Goal: Transaction & Acquisition: Purchase product/service

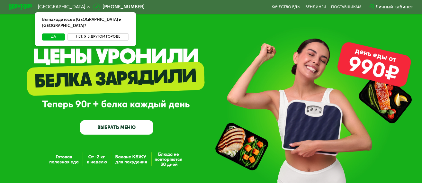
click at [85, 33] on button "Нет, я в другом городе" at bounding box center [98, 36] width 62 height 7
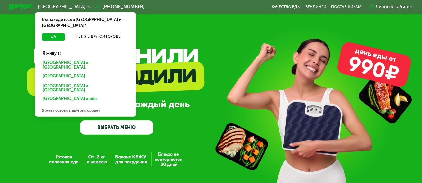
click at [63, 72] on div "Санкт-Петербурге и обл." at bounding box center [85, 76] width 92 height 9
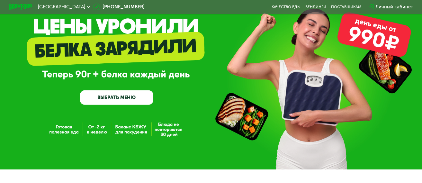
scroll to position [32, 0]
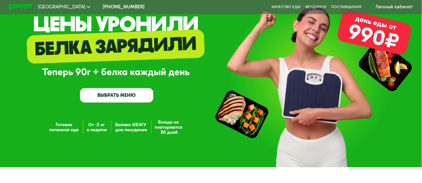
click at [125, 97] on link "ВЫБРАТЬ МЕНЮ" at bounding box center [116, 95] width 73 height 15
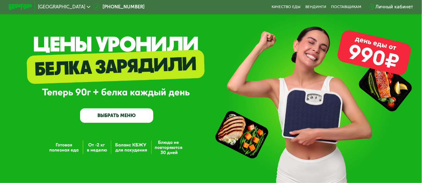
scroll to position [0, 0]
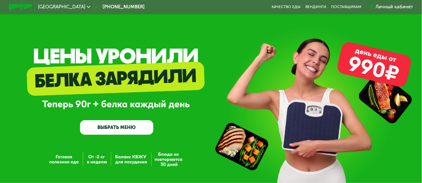
click at [125, 129] on link "ВЫБРАТЬ МЕНЮ" at bounding box center [116, 127] width 73 height 15
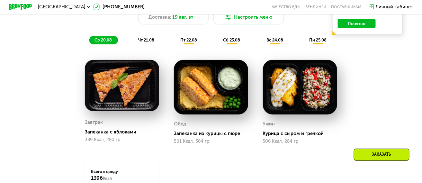
scroll to position [321, 0]
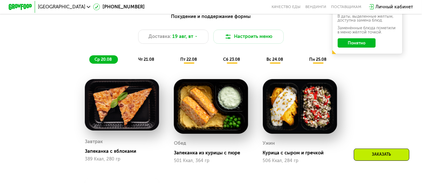
click at [152, 62] on span "чт 21.08" at bounding box center [146, 59] width 16 height 5
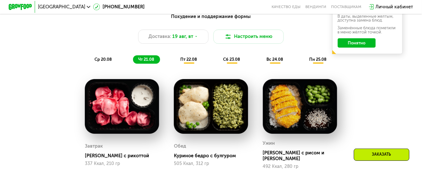
click at [187, 62] on span "пт 22.08" at bounding box center [188, 59] width 17 height 5
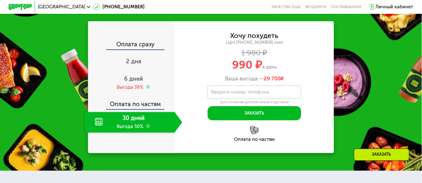
scroll to position [610, 0]
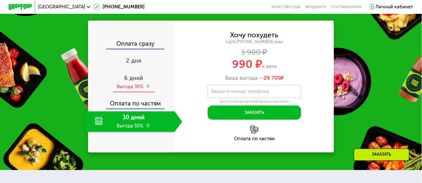
click at [138, 82] on span "6 дней" at bounding box center [133, 78] width 19 height 7
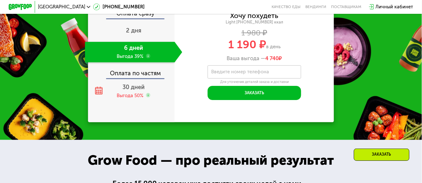
scroll to position [642, 0]
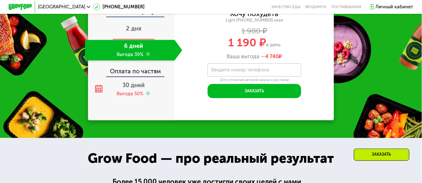
click at [136, 32] on span "2 дня" at bounding box center [133, 28] width 15 height 7
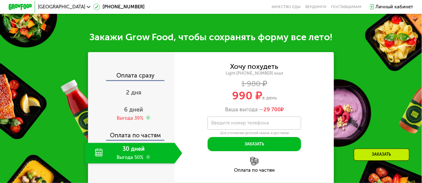
scroll to position [573, 0]
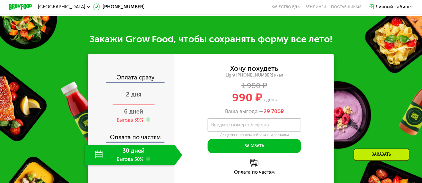
click at [133, 98] on span "2 дня" at bounding box center [133, 94] width 15 height 7
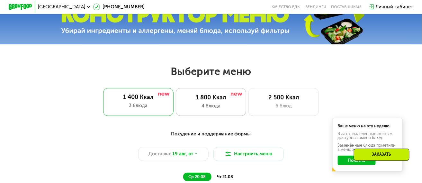
scroll to position [219, 0]
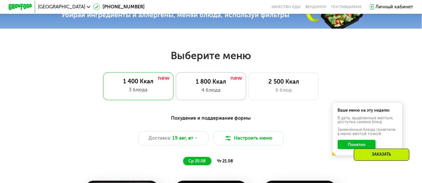
click at [233, 89] on div "4 блюда" at bounding box center [211, 90] width 58 height 7
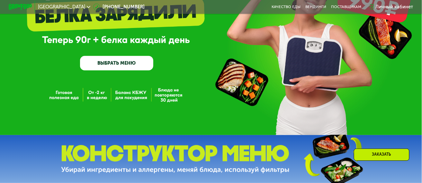
scroll to position [96, 0]
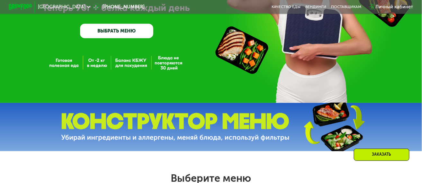
click at [131, 64] on div "GrowFood — доставка правильного питания ВЫБРАТЬ МЕНЮ" at bounding box center [211, 3] width 422 height 199
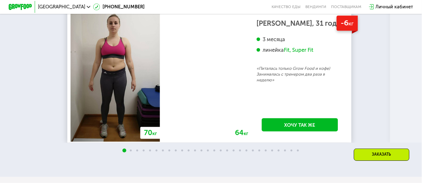
scroll to position [1029, 0]
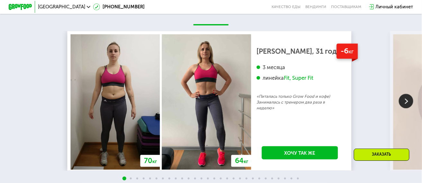
click at [409, 108] on img at bounding box center [406, 101] width 14 height 14
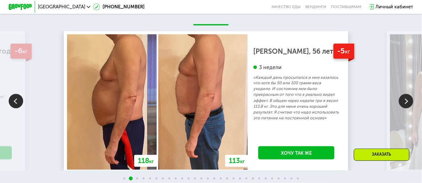
click at [409, 108] on img at bounding box center [406, 101] width 14 height 14
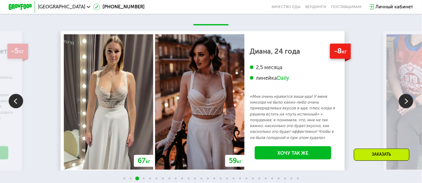
click at [408, 108] on img at bounding box center [406, 101] width 14 height 14
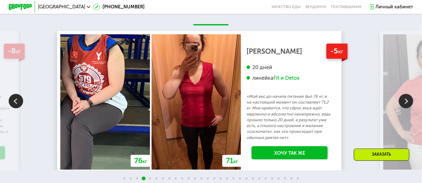
click at [407, 108] on img at bounding box center [406, 101] width 14 height 14
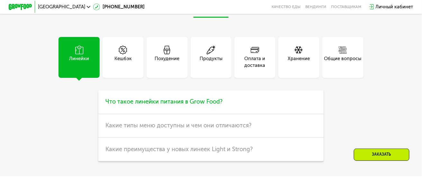
scroll to position [1479, 0]
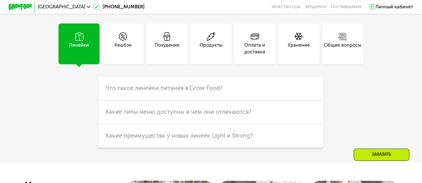
click at [168, 56] on div "Похудение" at bounding box center [167, 49] width 25 height 14
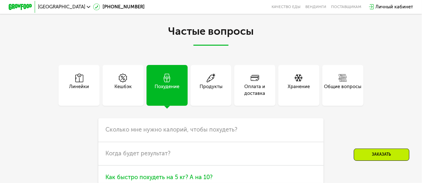
scroll to position [1511, 0]
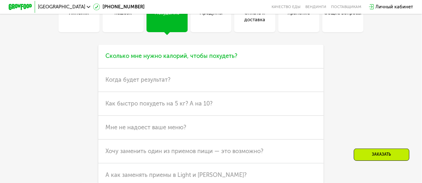
click at [215, 59] on span "Сколько мне нужно калорий, чтобы похудеть?" at bounding box center [171, 55] width 132 height 7
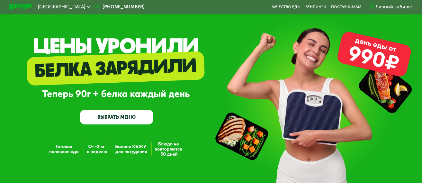
scroll to position [0, 0]
